Goal: Navigation & Orientation: Understand site structure

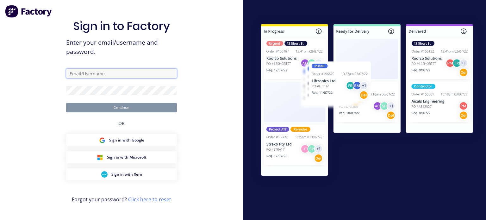
type input "[EMAIL_ADDRESS][DOMAIN_NAME]"
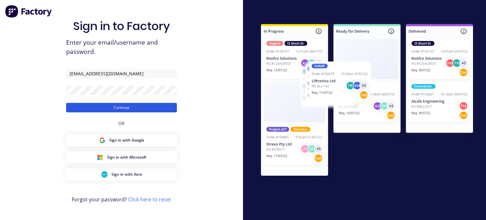
click at [127, 109] on button "Continue" at bounding box center [121, 108] width 111 height 10
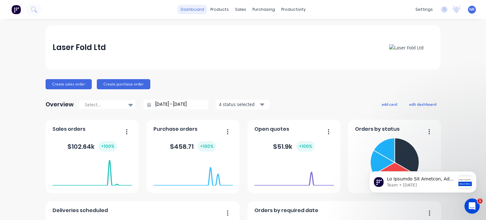
click at [194, 9] on link "dashboard" at bounding box center [193, 10] width 30 height 10
click at [190, 10] on link "dashboard" at bounding box center [193, 10] width 30 height 10
click at [196, 11] on link "dashboard" at bounding box center [193, 10] width 30 height 10
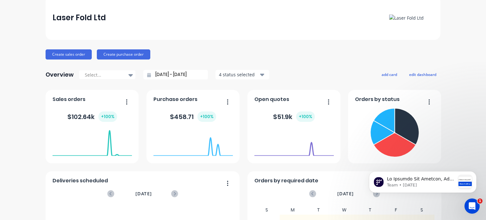
scroll to position [29, 0]
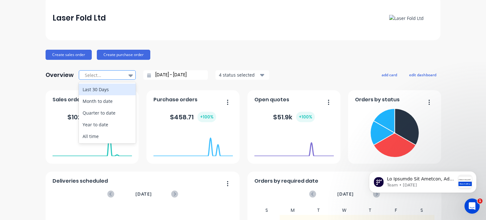
click at [129, 72] on icon at bounding box center [131, 75] width 4 height 7
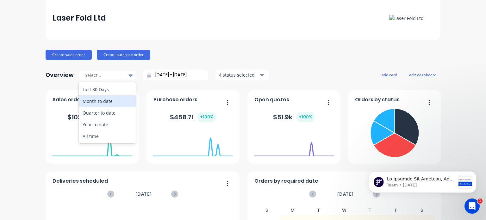
click at [109, 98] on div "Month to date" at bounding box center [107, 101] width 57 height 12
type input "[DATE] - [DATE]"
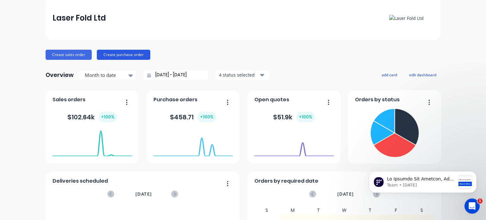
click at [129, 54] on button "Create purchase order" at bounding box center [124, 55] width 54 height 10
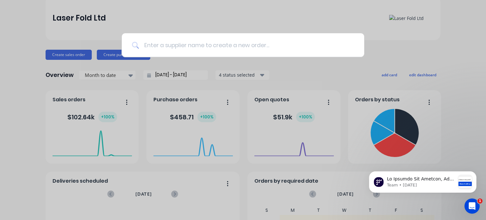
click at [175, 44] on input at bounding box center [246, 45] width 215 height 24
type input "t"
click at [152, 48] on input at bounding box center [246, 45] width 215 height 24
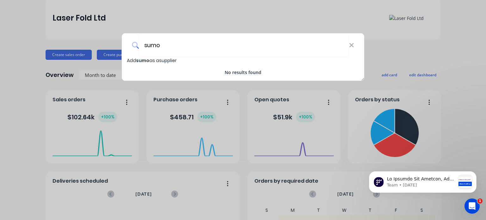
type input "sumo"
click at [154, 60] on span "Add sumo as a supplier" at bounding box center [152, 60] width 50 height 6
select select "AU"
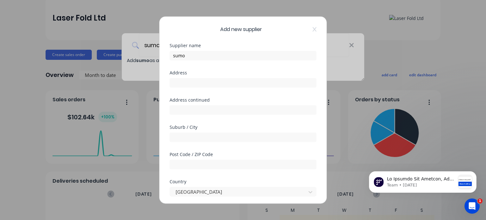
scroll to position [149, 0]
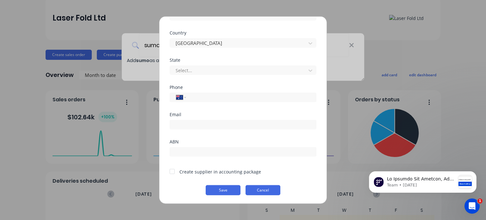
click at [261, 191] on button "Cancel" at bounding box center [263, 190] width 35 height 10
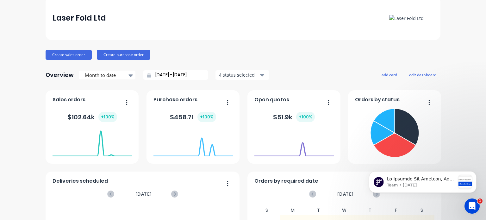
scroll to position [0, 0]
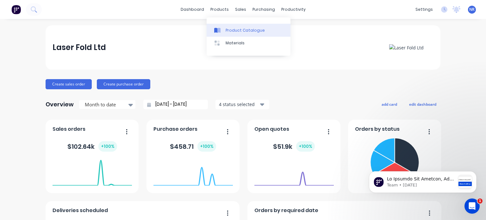
click at [232, 31] on div "Product Catalogue" at bounding box center [245, 31] width 39 height 6
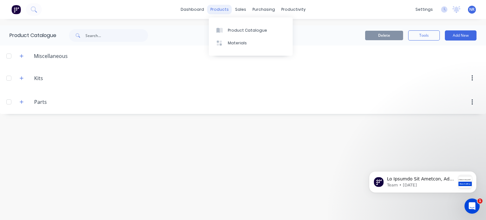
click at [218, 11] on div "products" at bounding box center [219, 10] width 25 height 10
click at [236, 41] on div "Materials" at bounding box center [237, 43] width 19 height 6
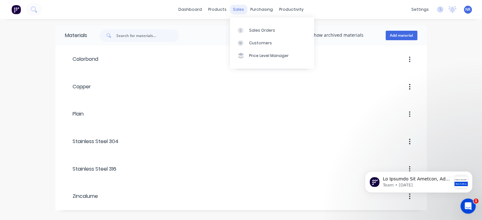
click at [239, 10] on div "sales" at bounding box center [238, 10] width 17 height 10
click at [253, 32] on div "Sales Orders" at bounding box center [262, 31] width 26 height 6
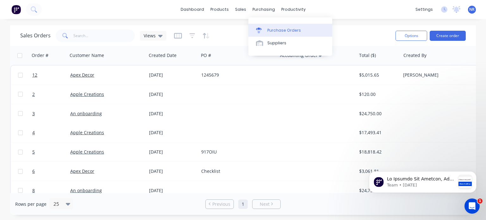
click at [281, 33] on div "Purchase Orders" at bounding box center [285, 31] width 34 height 6
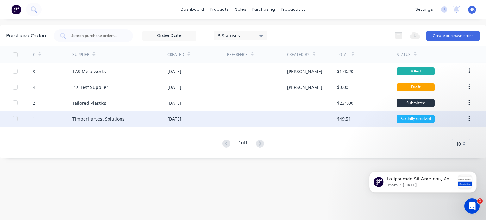
click at [470, 119] on icon "button" at bounding box center [470, 118] width 2 height 7
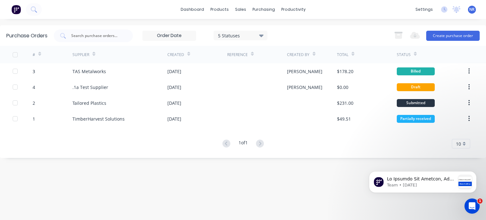
click at [332, 135] on div "# Supplier Created Reference Created By Total Status 3 TAS Metalworks [DATE] [P…" at bounding box center [243, 97] width 486 height 103
click at [240, 9] on div "sales" at bounding box center [240, 10] width 17 height 10
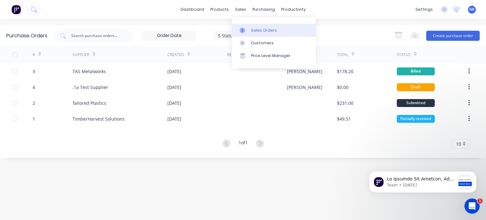
click at [251, 29] on link "Sales Orders" at bounding box center [274, 30] width 84 height 13
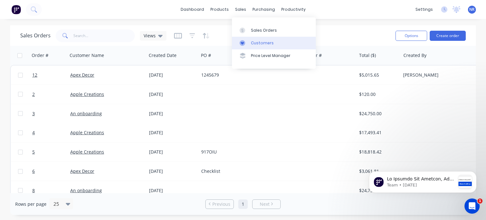
click at [256, 40] on div "Customers" at bounding box center [262, 43] width 23 height 6
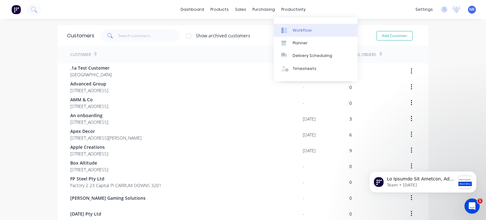
click at [295, 29] on div "Workflow" at bounding box center [302, 31] width 19 height 6
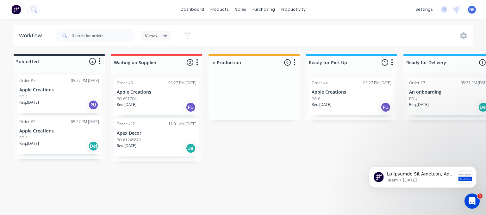
click at [19, 9] on img at bounding box center [16, 10] width 10 height 10
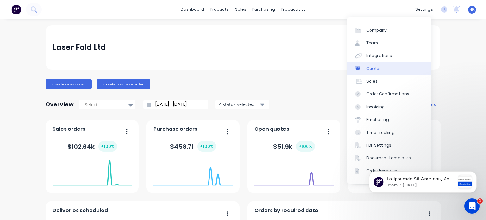
click at [378, 68] on div "Quotes" at bounding box center [374, 69] width 15 height 6
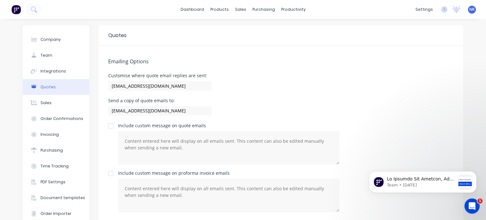
click at [60, 88] on button "Quotes" at bounding box center [56, 87] width 67 height 16
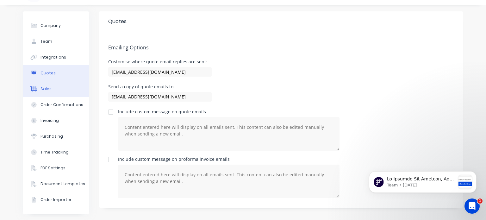
click at [36, 86] on button "Sales" at bounding box center [56, 89] width 67 height 16
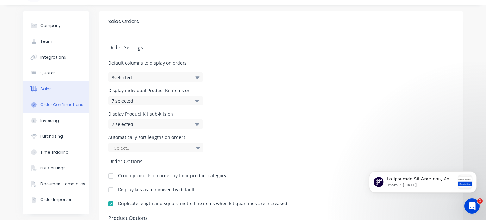
click at [51, 106] on div "Order Confirmations" at bounding box center [62, 105] width 43 height 6
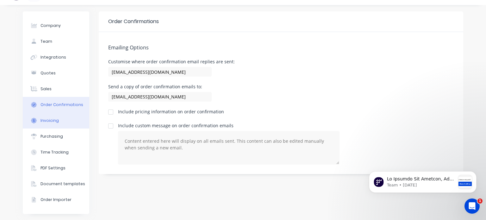
click at [44, 118] on div "Invoicing" at bounding box center [50, 121] width 18 height 6
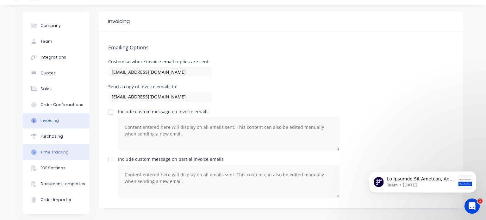
click at [45, 147] on button "Time Tracking" at bounding box center [56, 152] width 67 height 16
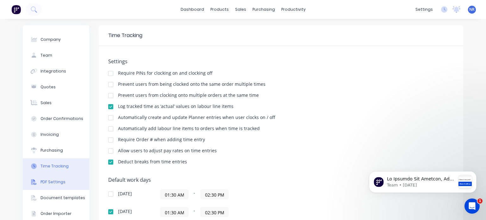
click at [61, 182] on div "PDF Settings" at bounding box center [53, 182] width 25 height 6
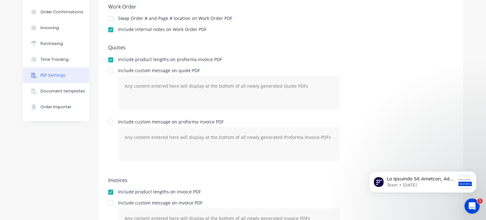
scroll to position [155, 0]
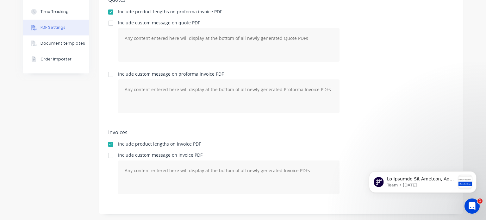
drag, startPoint x: 483, startPoint y: 90, endPoint x: 123, endPoint y: 35, distance: 364.2
click at [47, 41] on div "Document templates" at bounding box center [63, 44] width 45 height 6
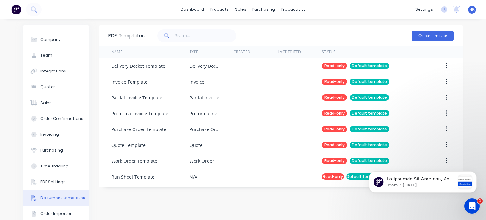
click at [470, 9] on span "NR" at bounding box center [472, 10] width 5 height 6
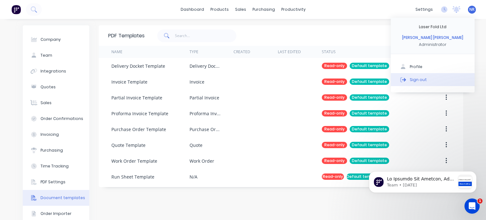
click at [413, 78] on div "Sign out" at bounding box center [418, 80] width 17 height 6
